Goal: Information Seeking & Learning: Learn about a topic

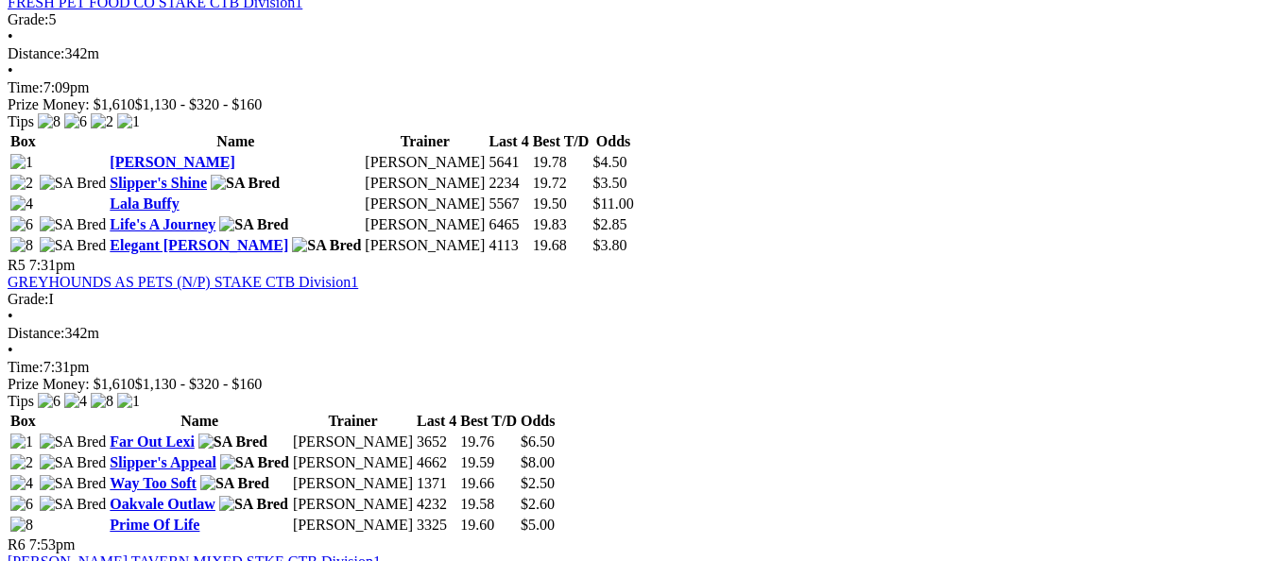
scroll to position [1889, 0]
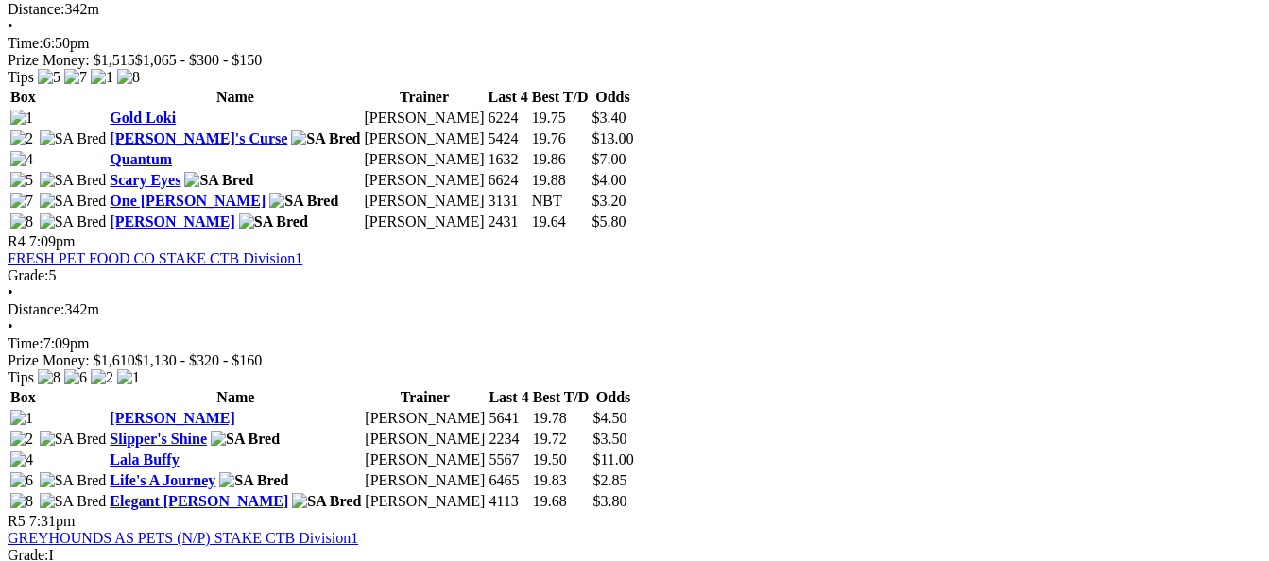
scroll to position [1701, 0]
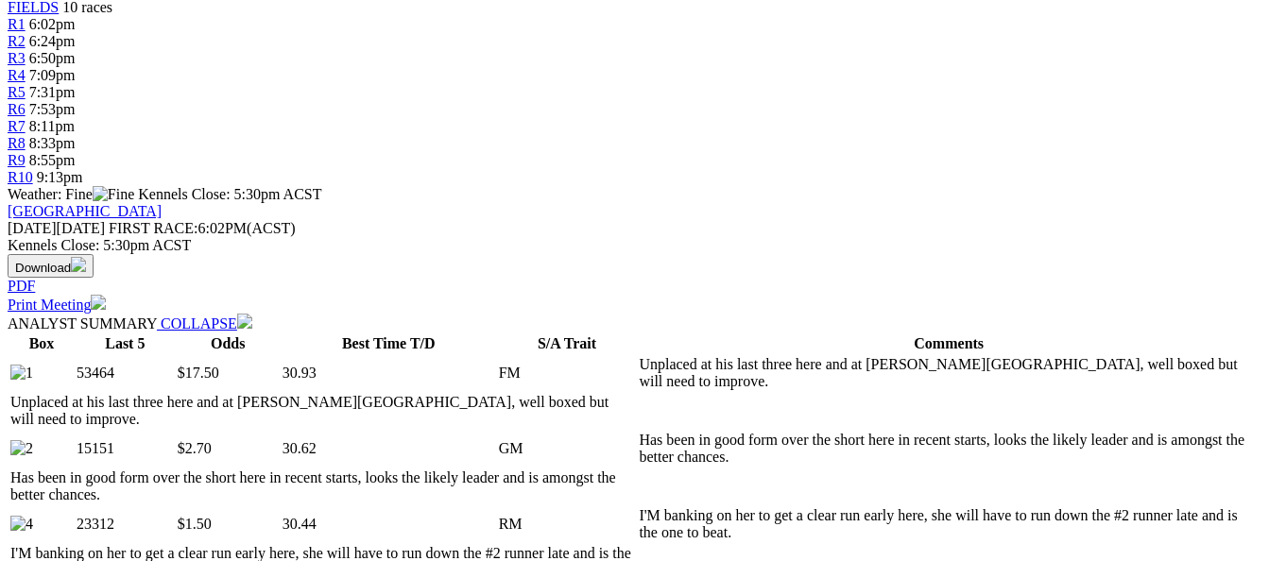
scroll to position [661, 0]
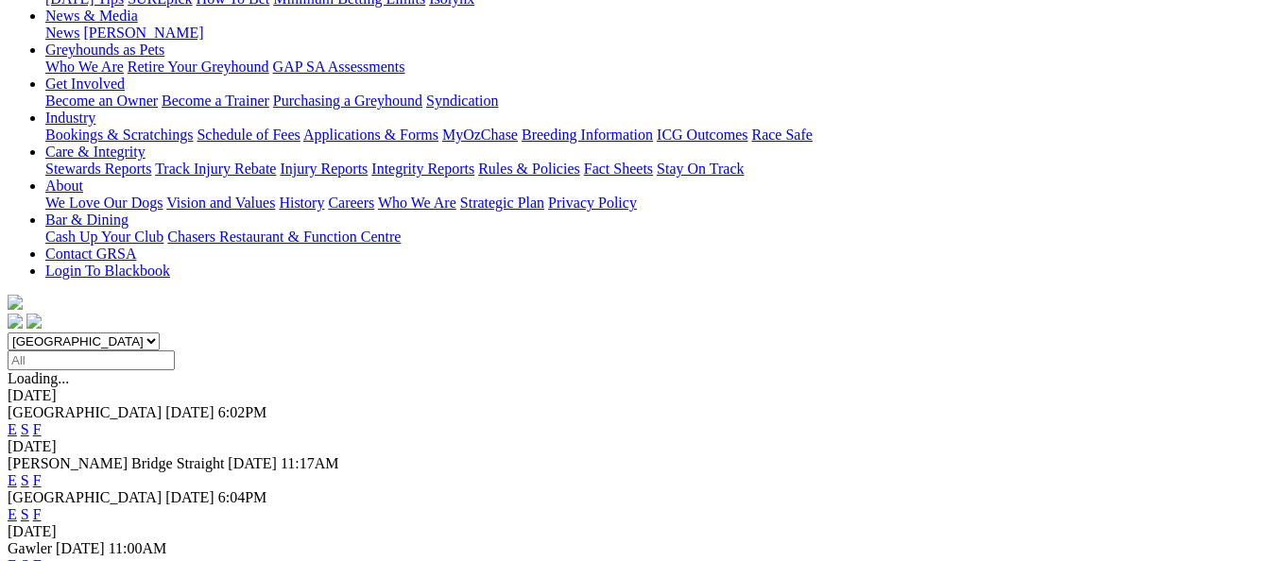
scroll to position [189, 0]
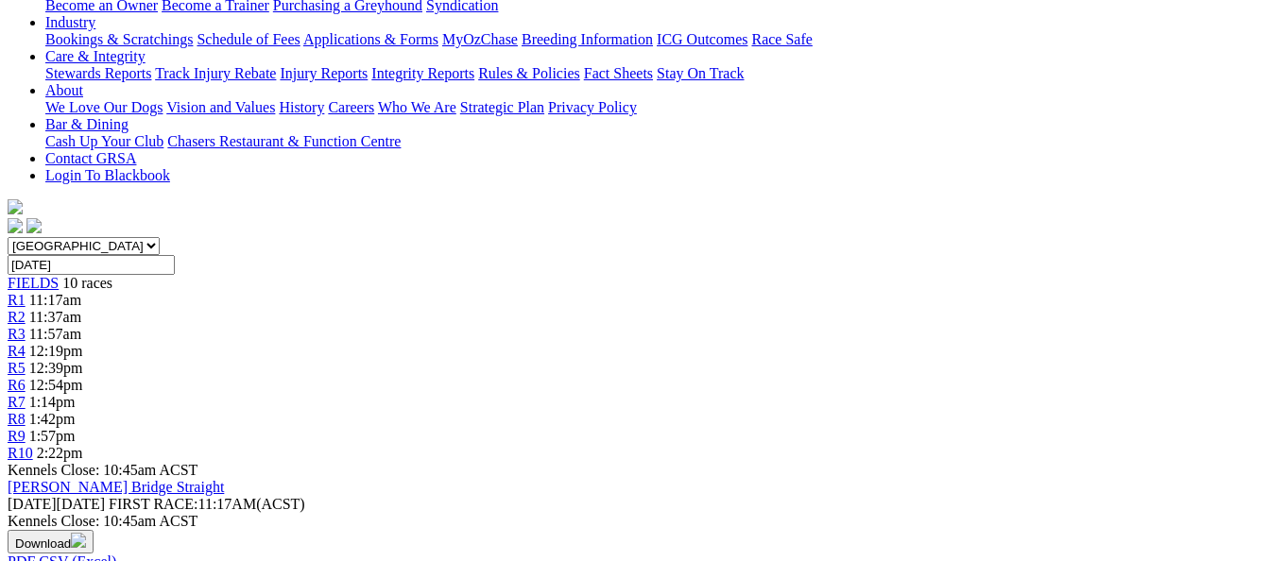
scroll to position [378, 0]
